Goal: Use online tool/utility: Utilize a website feature to perform a specific function

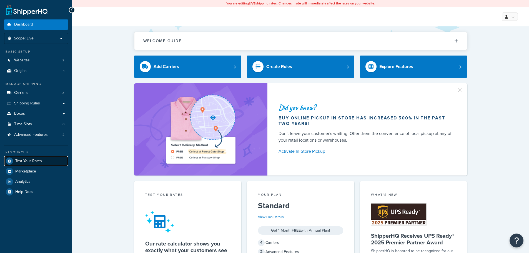
click at [28, 157] on link "Test Your Rates" at bounding box center [36, 161] width 64 height 10
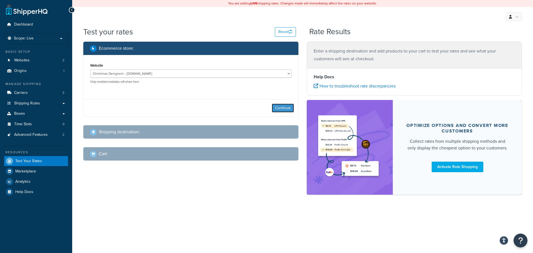
drag, startPoint x: 289, startPoint y: 106, endPoint x: 280, endPoint y: 109, distance: 9.7
click at [289, 106] on button "Continue" at bounding box center [283, 108] width 22 height 9
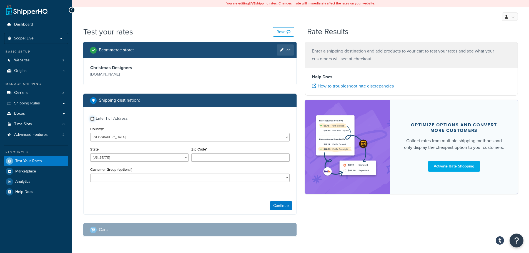
click at [93, 119] on input "Enter Full Address" at bounding box center [92, 119] width 4 height 4
checkbox input "true"
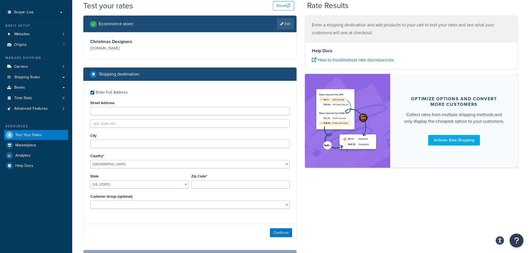
scroll to position [56, 0]
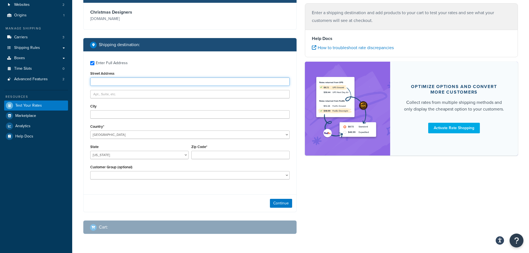
click at [106, 81] on input "Street Address" at bounding box center [189, 82] width 199 height 8
paste input "430 Mensching Rd"
type input "430 Mensching Rd"
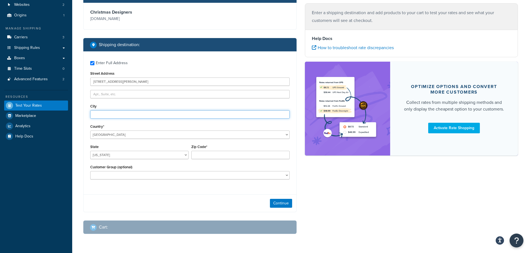
click at [106, 114] on input "City" at bounding box center [189, 114] width 199 height 8
paste input "Roselle"
type input "Roselle"
click at [163, 155] on select "Alabama Alaska American Samoa Arizona Arkansas Armed Forces Americas Armed Forc…" at bounding box center [139, 155] width 98 height 8
select select "IL"
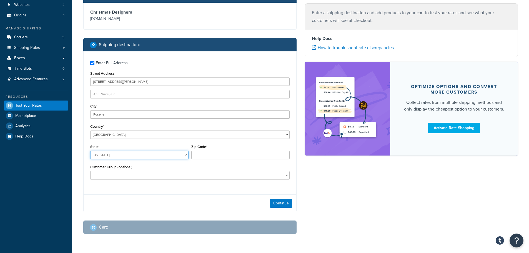
click at [90, 151] on select "Alabama Alaska American Samoa Arizona Arkansas Armed Forces Americas Armed Forc…" at bounding box center [139, 155] width 98 height 8
drag, startPoint x: 206, startPoint y: 153, endPoint x: 203, endPoint y: 148, distance: 6.0
click at [206, 153] on input "Zip Code*" at bounding box center [240, 155] width 98 height 8
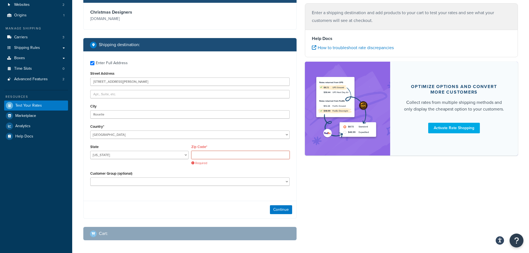
paste input "60172"
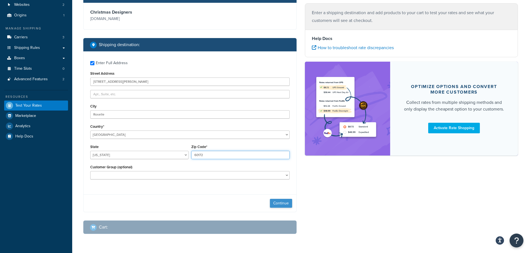
type input "60172"
click at [282, 199] on button "Continue" at bounding box center [281, 203] width 22 height 9
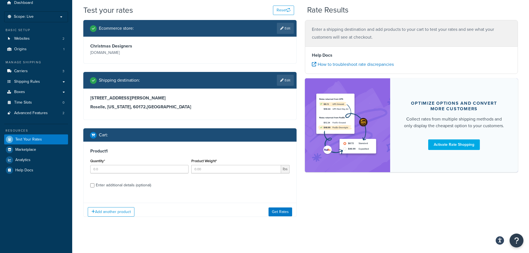
scroll to position [26, 0]
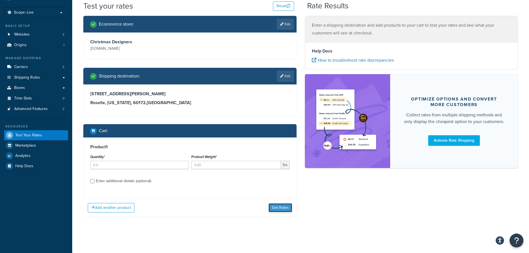
click at [275, 209] on button "Get Rates" at bounding box center [281, 207] width 24 height 9
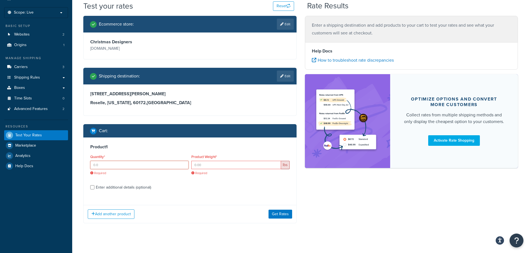
click at [122, 162] on input "Quantity*" at bounding box center [139, 165] width 98 height 8
type input "1"
click at [212, 166] on input "Product Weight*" at bounding box center [236, 165] width 90 height 8
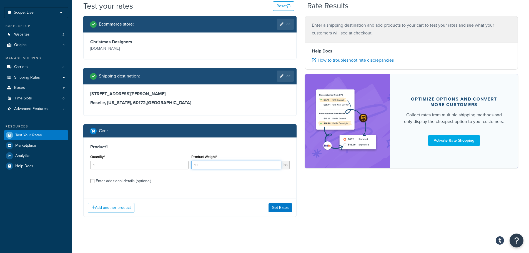
type input "10"
click at [286, 213] on div "Add another product Get Rates" at bounding box center [190, 208] width 213 height 18
click at [286, 209] on button "Get Rates" at bounding box center [281, 207] width 24 height 9
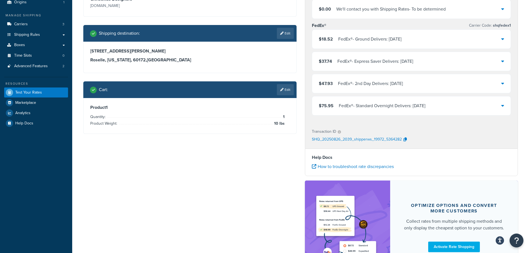
scroll to position [0, 0]
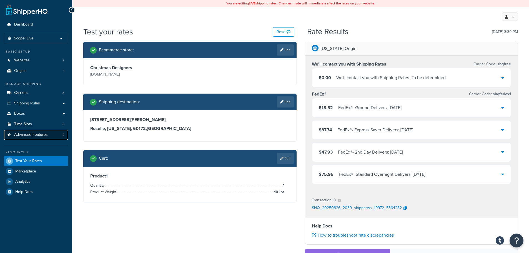
click at [36, 135] on span "Advanced Features" at bounding box center [31, 135] width 34 height 5
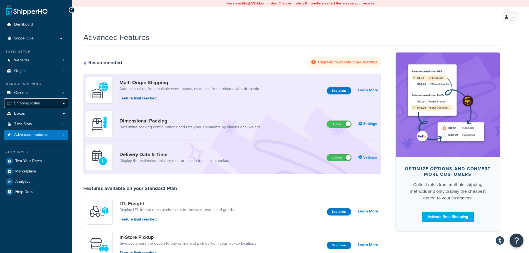
click at [35, 105] on span "Shipping Rules" at bounding box center [27, 103] width 26 height 5
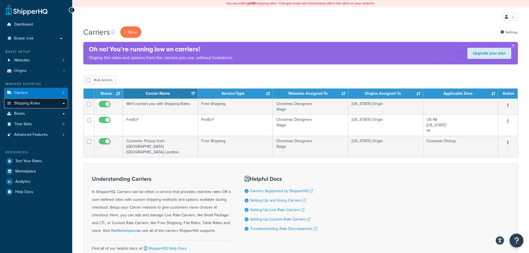
click at [23, 104] on span "Shipping Rules" at bounding box center [27, 103] width 26 height 5
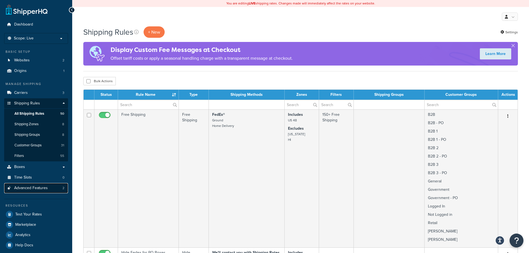
click at [27, 190] on span "Advanced Features" at bounding box center [31, 188] width 34 height 5
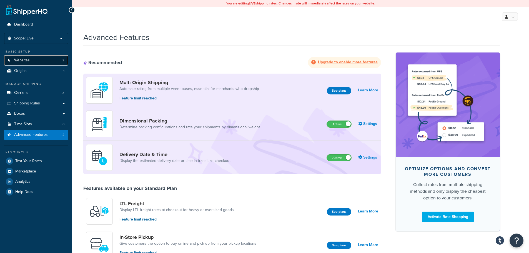
click at [24, 63] on span "Websites" at bounding box center [22, 60] width 16 height 5
